Goal: Task Accomplishment & Management: Complete application form

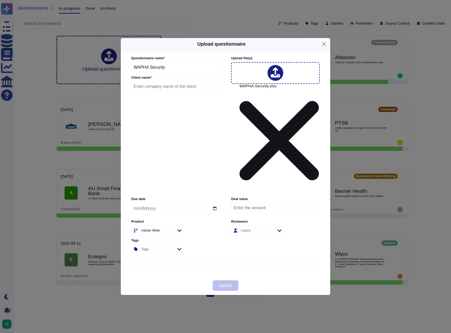
click at [154, 92] on input "text" at bounding box center [175, 86] width 89 height 10
type input "WAPHA"
click at [214, 203] on input "date" at bounding box center [175, 208] width 88 height 11
type input "[DATE]"
click at [170, 231] on icon at bounding box center [170, 231] width 0 height 0
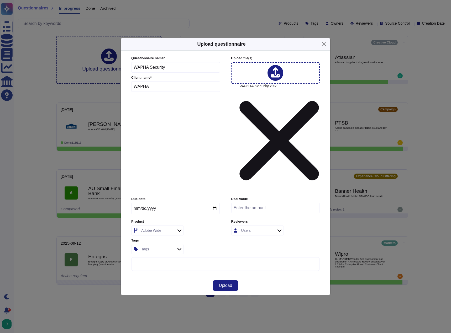
click at [179, 228] on icon at bounding box center [179, 230] width 4 height 5
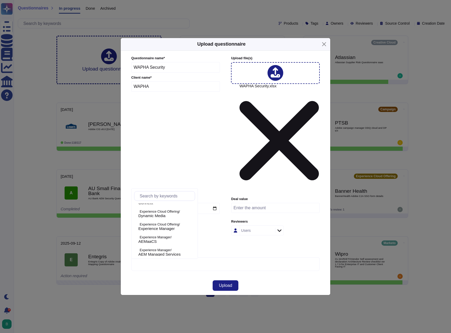
scroll to position [126, 0]
click at [165, 239] on div "AEMaaCS" at bounding box center [165, 240] width 55 height 5
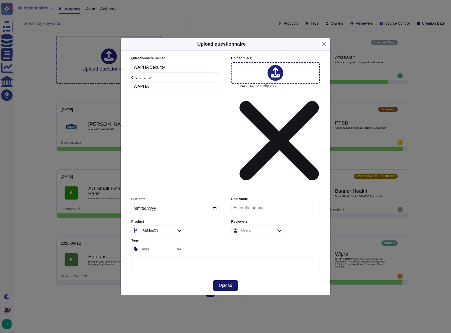
click at [227, 284] on span "Upload" at bounding box center [225, 286] width 13 height 4
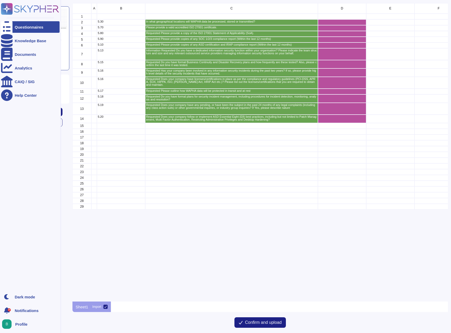
scroll to position [295, 371]
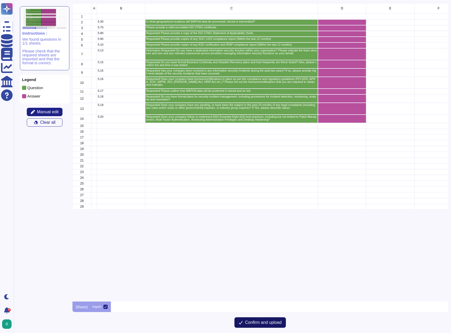
click at [258, 326] on button "Confirm and upload" at bounding box center [259, 323] width 51 height 10
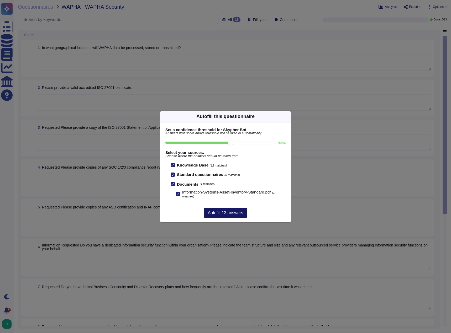
click at [221, 213] on span "Autofill 13 answers" at bounding box center [225, 213] width 35 height 4
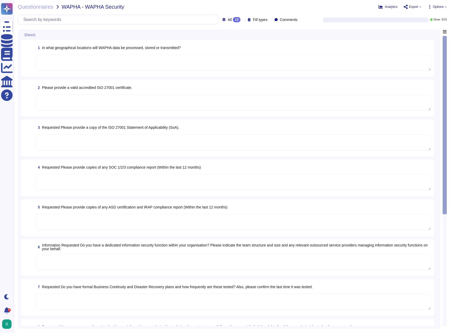
type textarea "Microsoft prefers to not disclose the exact locations of their data centers, fo…"
type textarea "Adobe maintains ISO 27001 certification. Adobe's third-party assurances are ava…"
type textarea "The Statement of Applicability for ISO-27001 is completed by Adobe. This is a s…"
type textarea "Third-party audit or certification reports are available under NDA and can be r…"
type textarea "Request this document from your Adobe Representative."
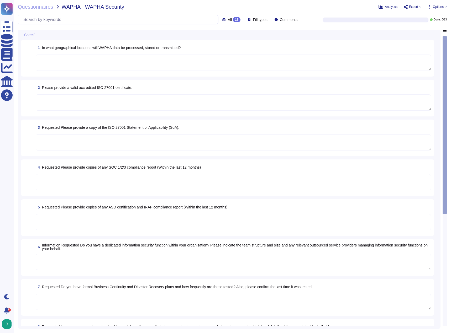
type textarea "Adobe coordinates all security efforts under the CSO. Adobe has a Chief Securit…"
type textarea "Adobe tests its Business Continuity and Disaster Recovery Plans on an annual ba…"
type textarea "Yes. On [DATE], Adobe’s security team publicly reported the discovery of sophis…"
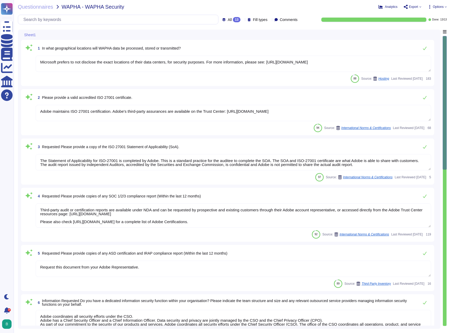
click at [419, 5] on span "Export" at bounding box center [413, 7] width 18 height 4
click at [423, 32] on p "Download" at bounding box center [432, 39] width 19 height 15
